Goal: Information Seeking & Learning: Learn about a topic

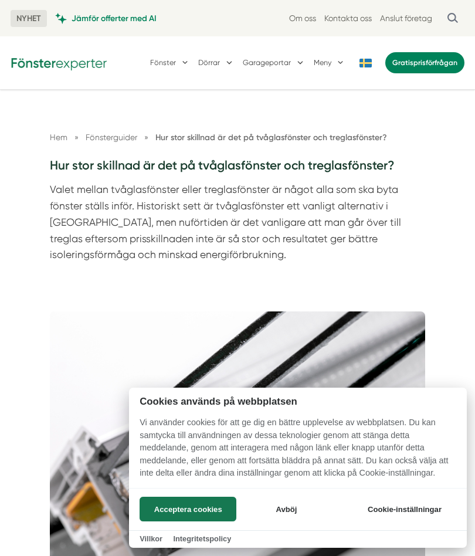
click at [318, 335] on div at bounding box center [237, 278] width 475 height 556
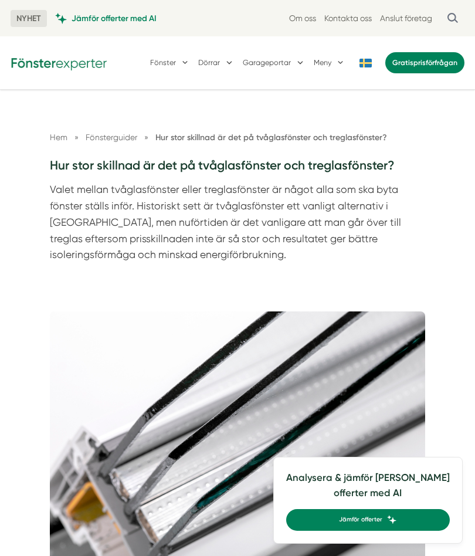
click at [320, 332] on img at bounding box center [238, 436] width 376 height 250
click at [317, 322] on img at bounding box center [238, 436] width 376 height 250
click at [315, 317] on img at bounding box center [238, 436] width 376 height 250
click at [321, 315] on img at bounding box center [238, 436] width 376 height 250
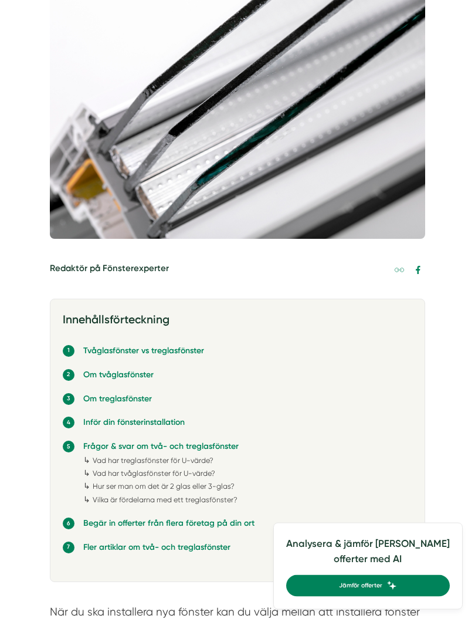
scroll to position [324, 0]
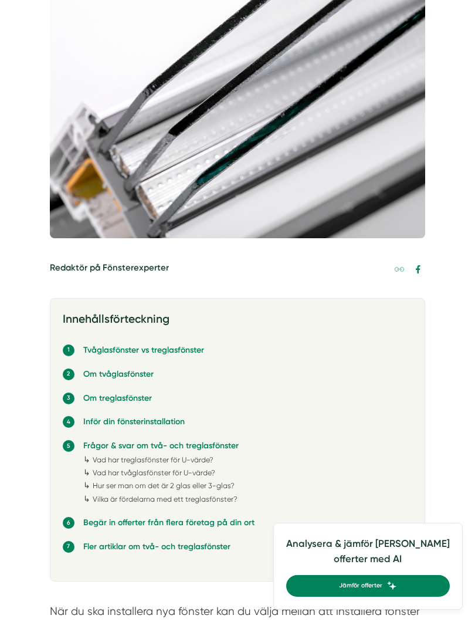
click at [150, 374] on link "Om tvåglasfönster" at bounding box center [118, 374] width 70 height 10
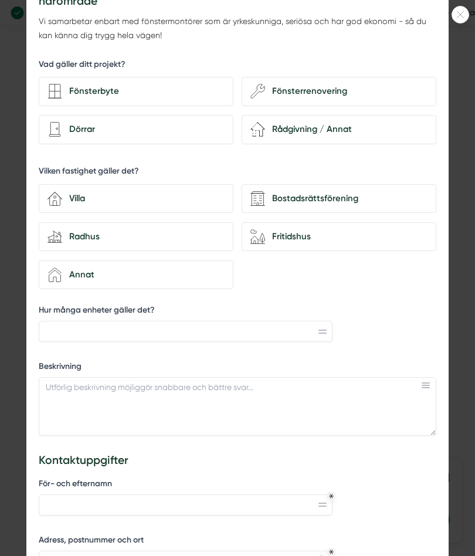
scroll to position [60, 0]
click at [26, 553] on div at bounding box center [237, 278] width 475 height 556
